Goal: Find specific page/section: Find specific page/section

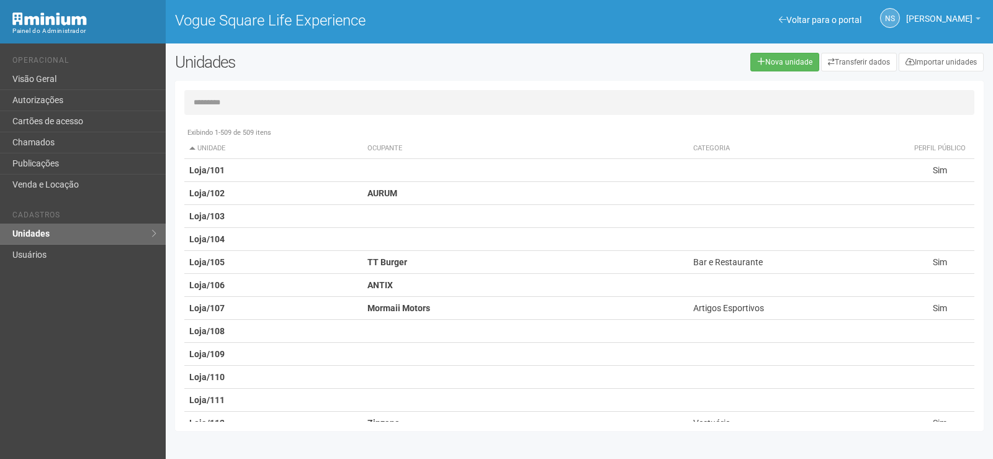
scroll to position [10307, 0]
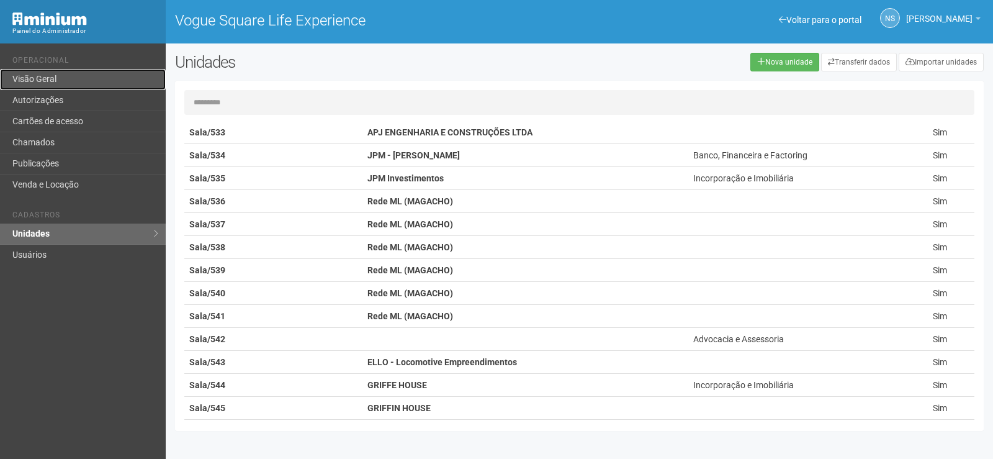
click at [51, 78] on link "Visão Geral" at bounding box center [83, 79] width 166 height 21
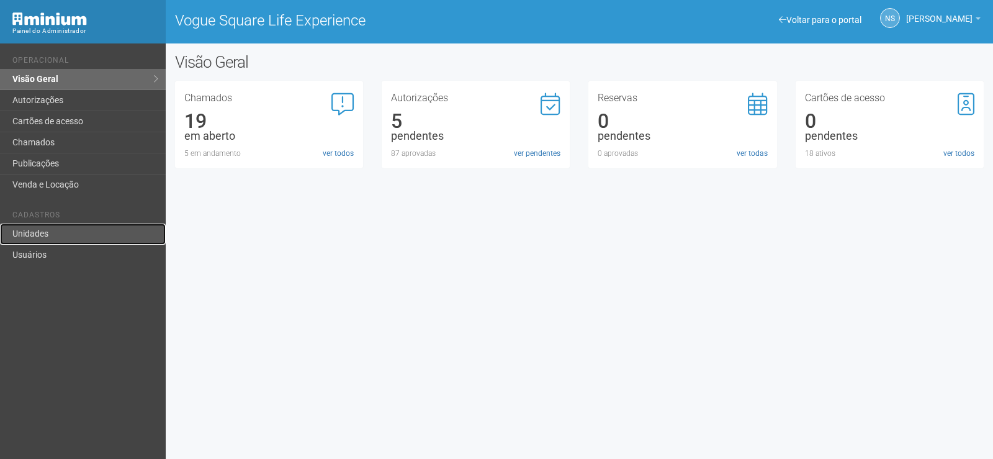
click at [70, 237] on link "Unidades" at bounding box center [83, 234] width 166 height 21
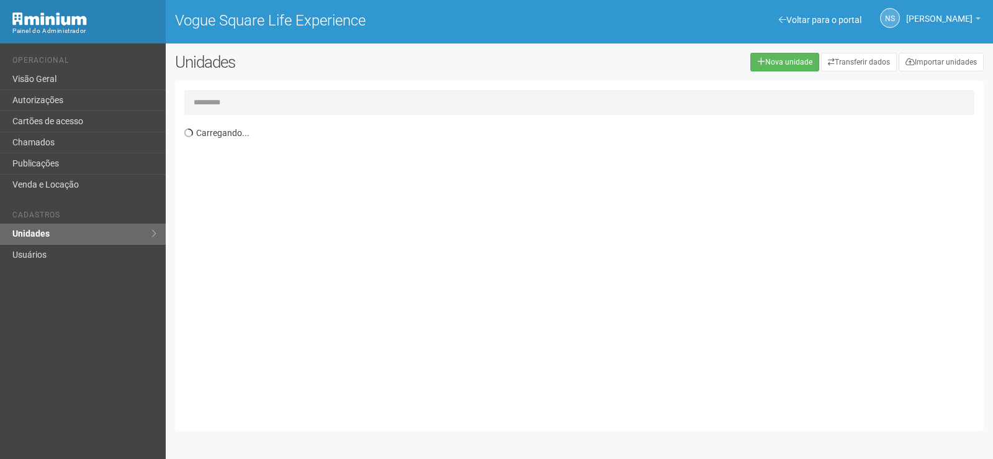
click at [276, 102] on input "text" at bounding box center [579, 102] width 790 height 25
